Goal: Check status: Check status

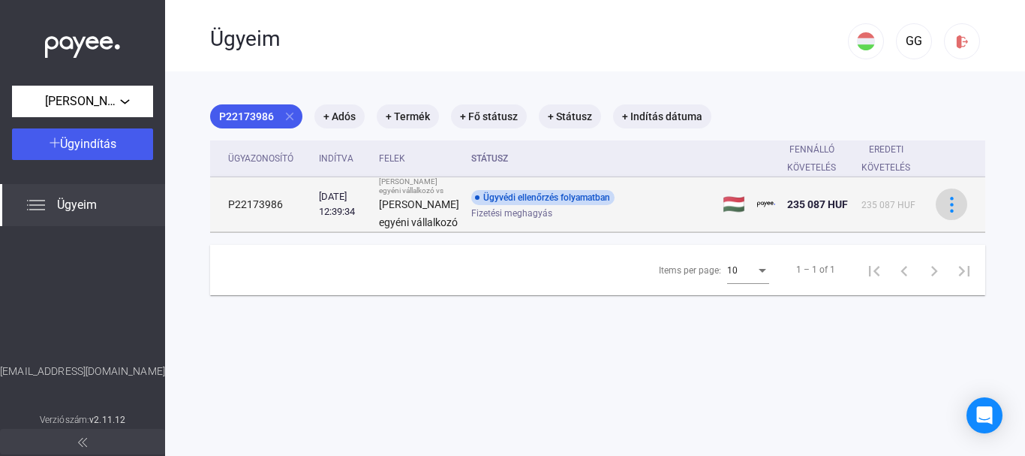
click at [944, 212] on img at bounding box center [952, 205] width 16 height 16
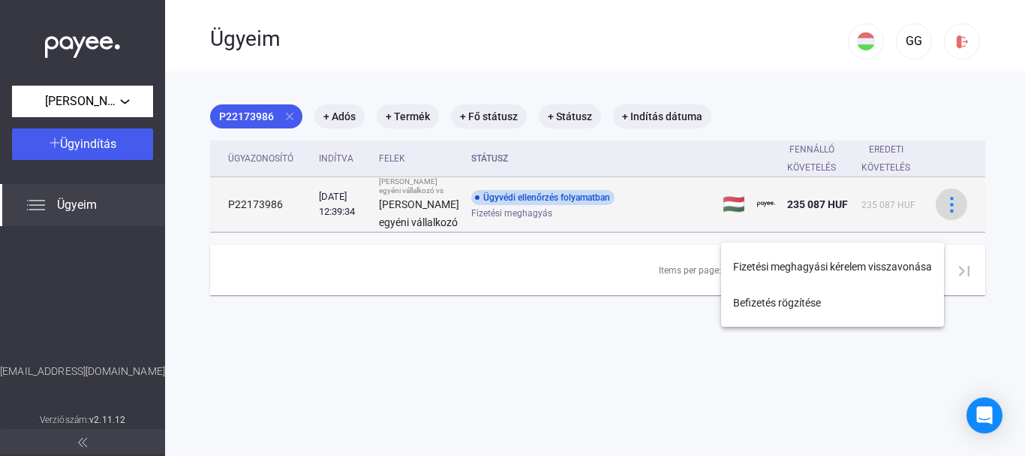
click at [926, 226] on div at bounding box center [512, 228] width 1025 height 456
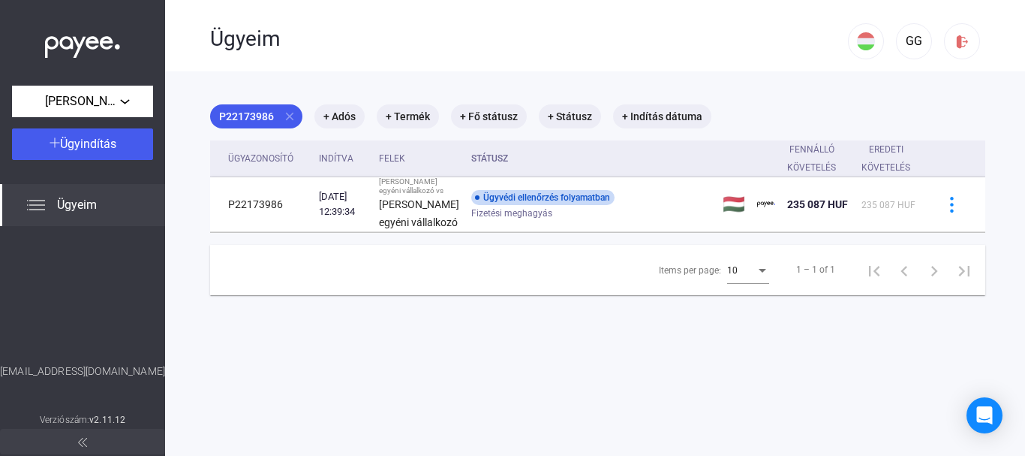
click at [28, 201] on img at bounding box center [36, 205] width 18 height 18
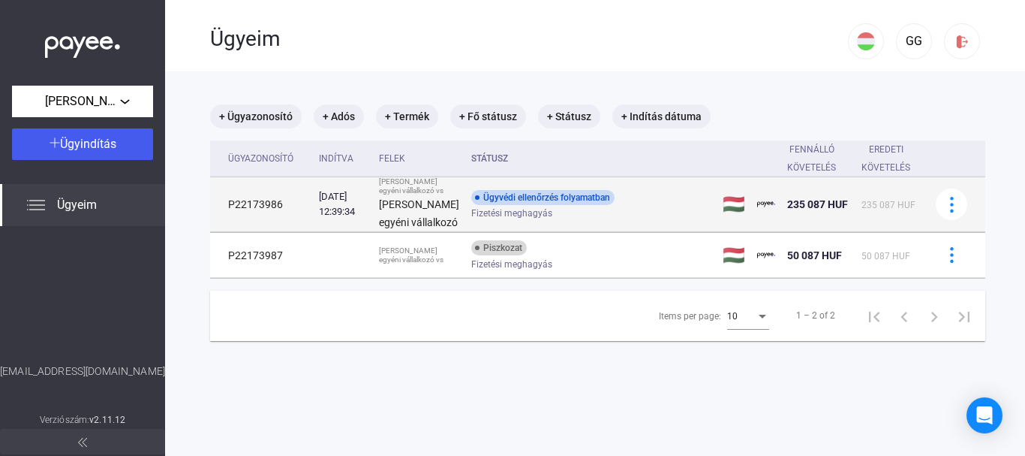
scroll to position [71, 0]
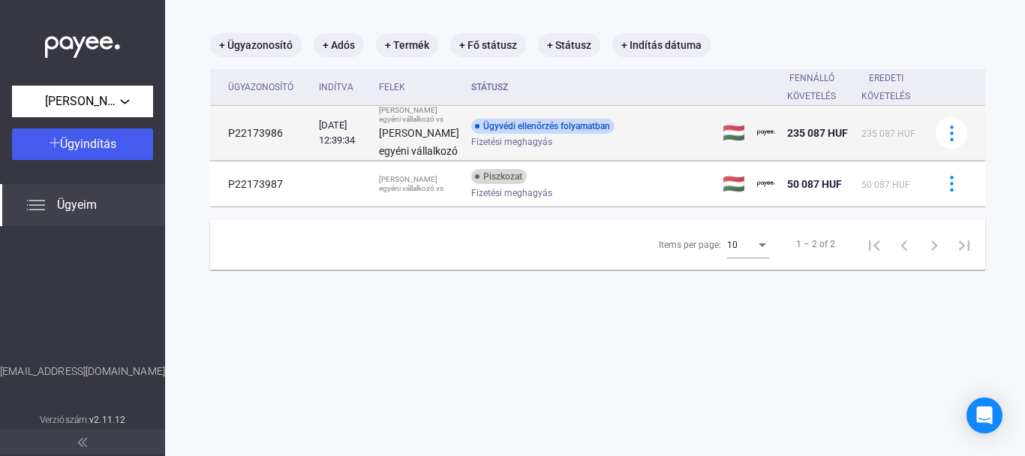
click at [510, 134] on div "Ügyvédi ellenőrzés folyamatban" at bounding box center [542, 126] width 143 height 15
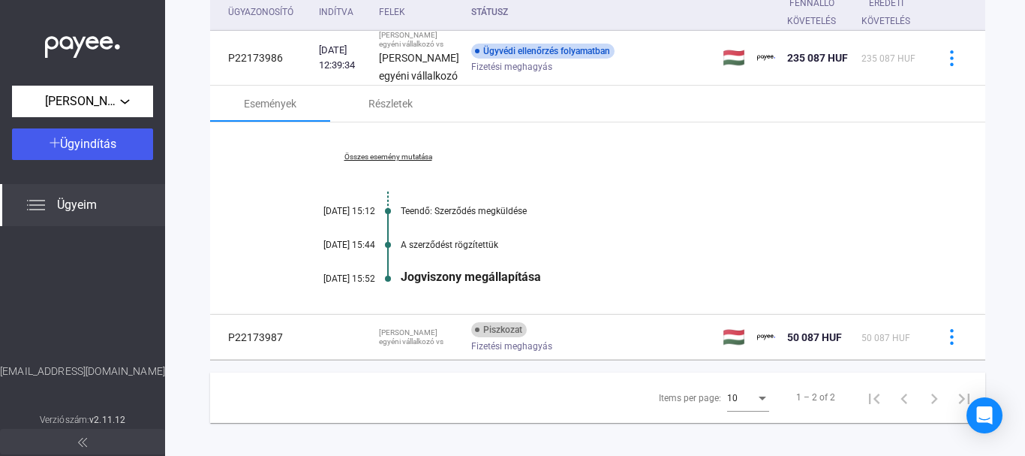
scroll to position [203, 0]
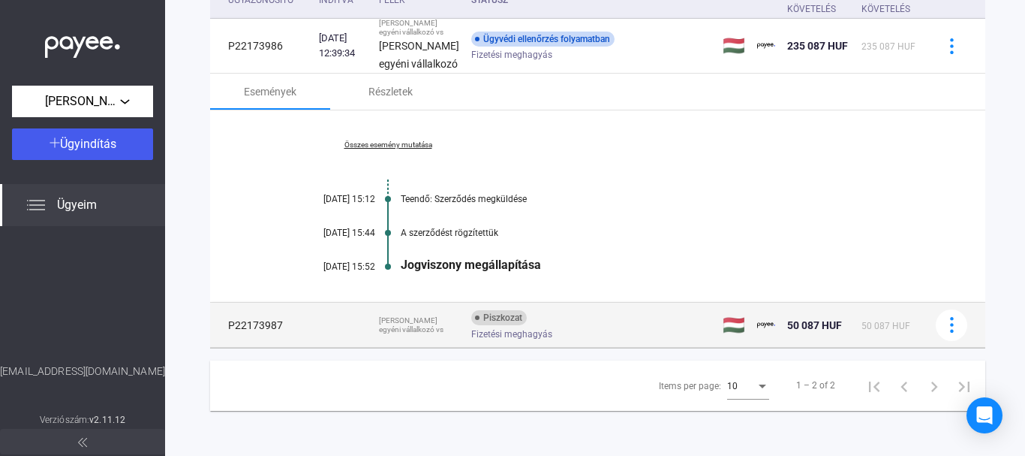
click at [480, 322] on div "Piszkozat" at bounding box center [499, 317] width 56 height 15
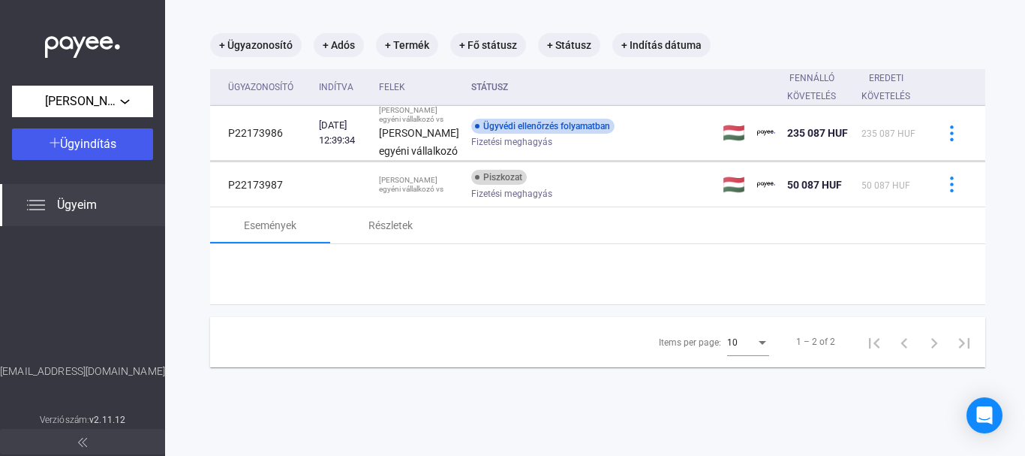
scroll to position [136, 0]
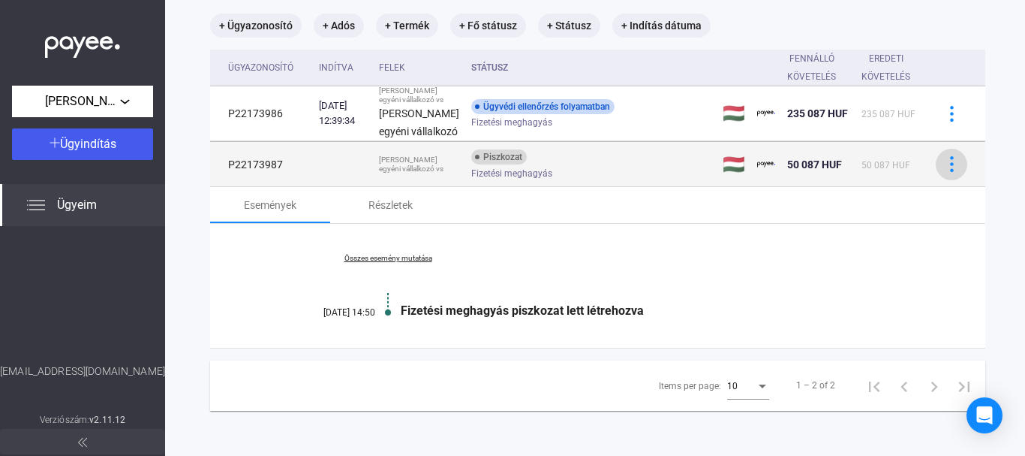
click at [944, 164] on img at bounding box center [952, 164] width 16 height 16
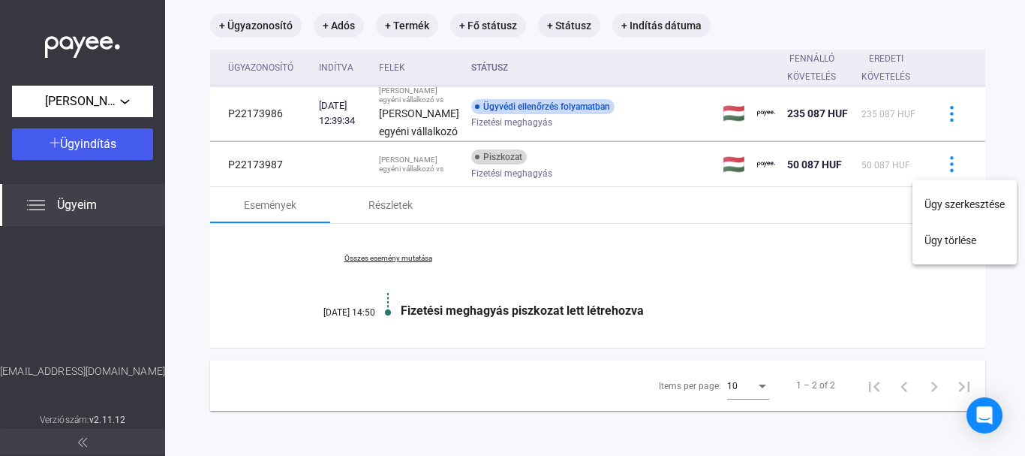
click at [925, 164] on div at bounding box center [512, 228] width 1025 height 456
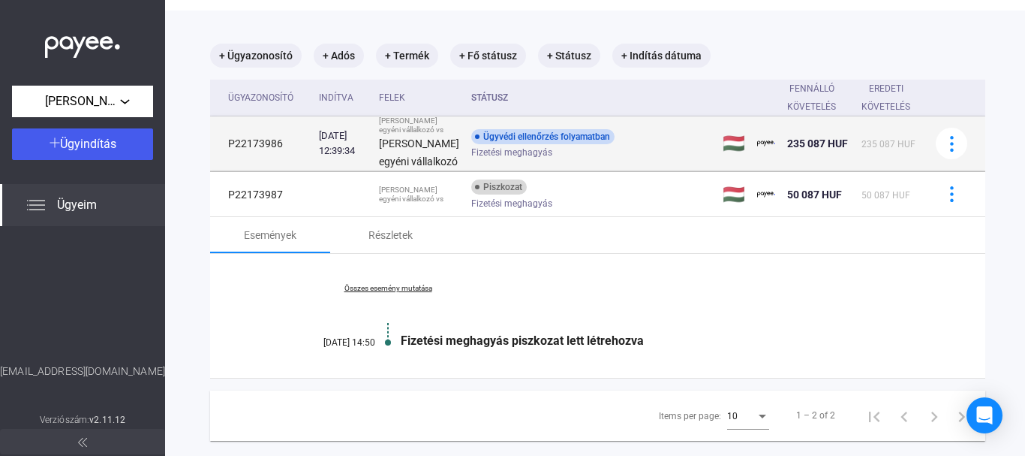
click at [479, 144] on div "Ügyvédi ellenőrzés folyamatban" at bounding box center [542, 136] width 143 height 15
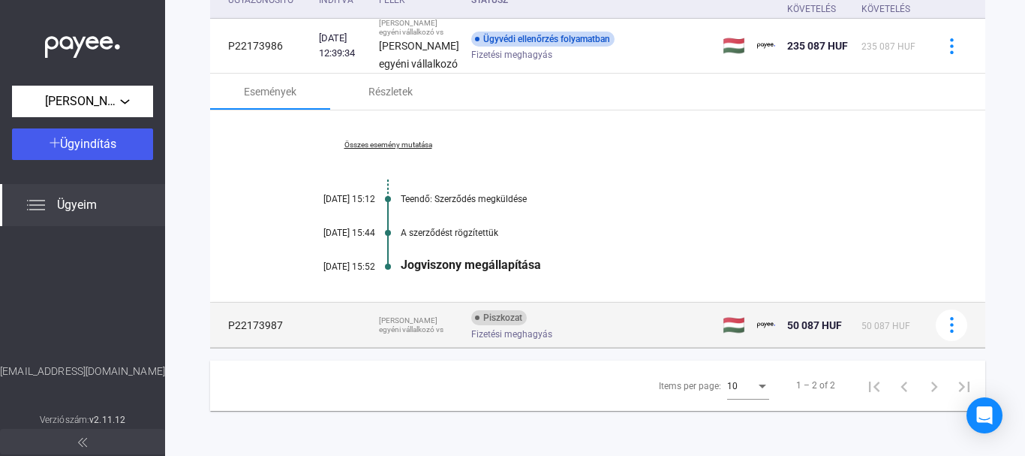
scroll to position [203, 0]
click at [471, 321] on div "Piszkozat" at bounding box center [499, 317] width 56 height 15
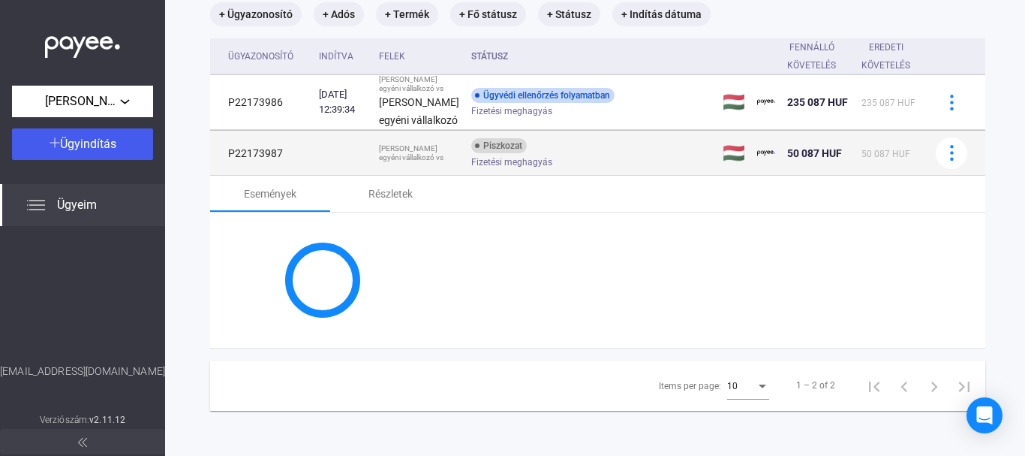
scroll to position [136, 0]
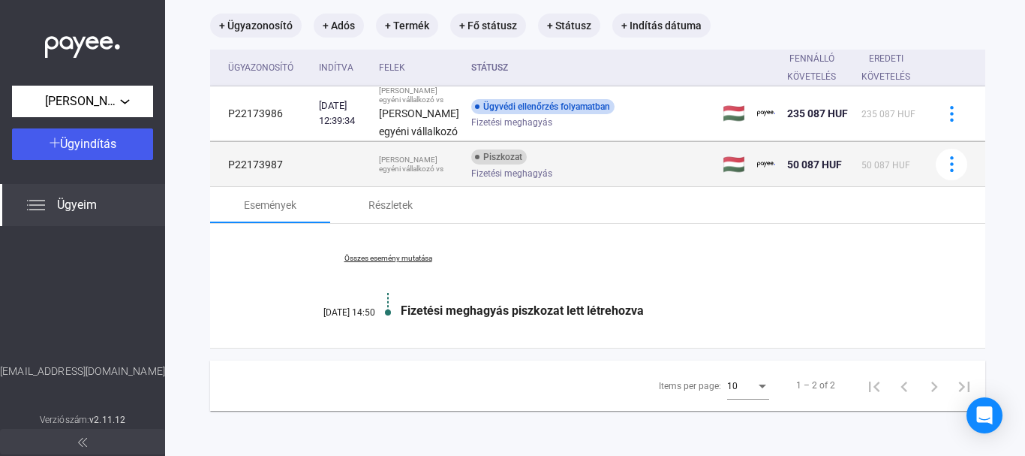
click at [486, 158] on div "Piszkozat" at bounding box center [499, 156] width 56 height 15
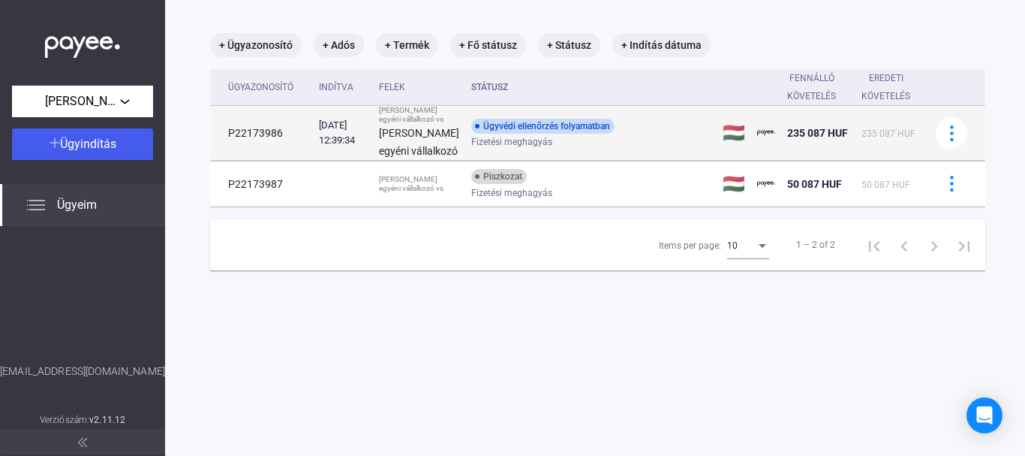
scroll to position [71, 0]
click at [479, 134] on div "Ügyvédi ellenőrzés folyamatban" at bounding box center [542, 126] width 143 height 15
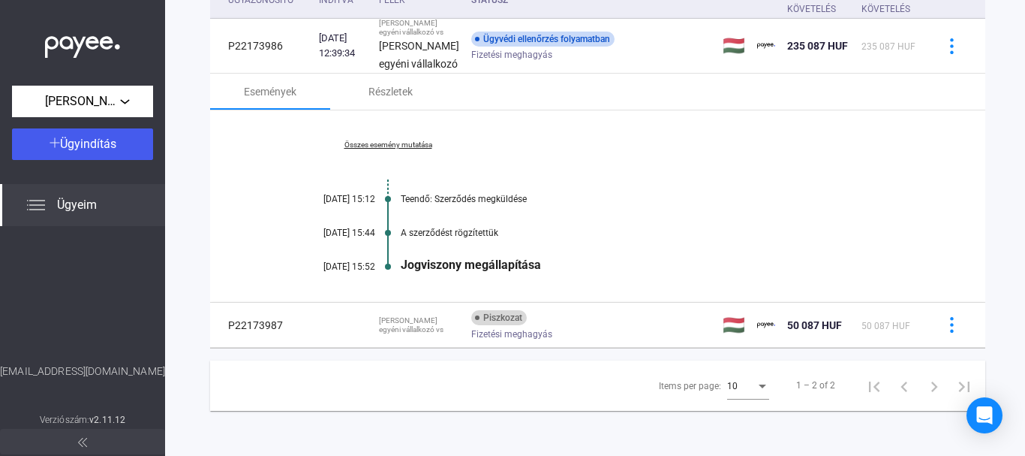
scroll to position [203, 0]
click at [92, 209] on span "Ügyeim" at bounding box center [77, 205] width 40 height 18
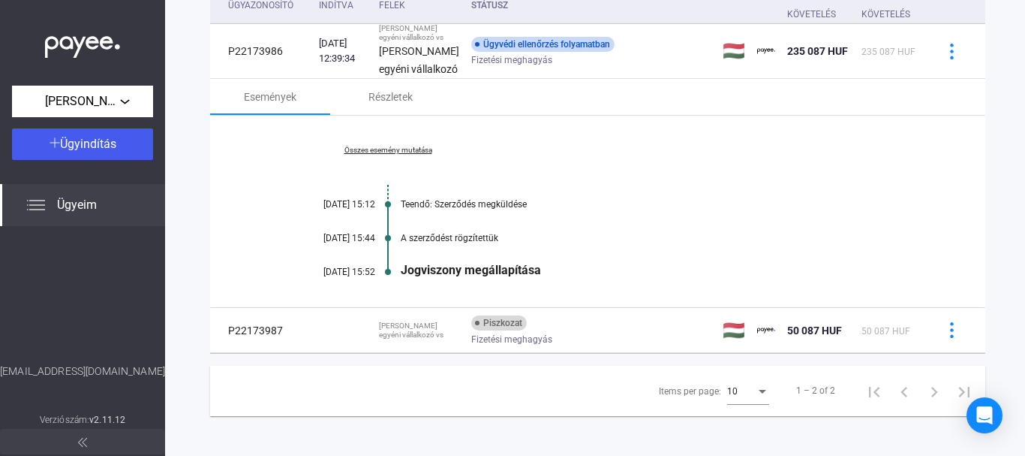
scroll to position [53, 0]
